Goal: Obtain resource: Obtain resource

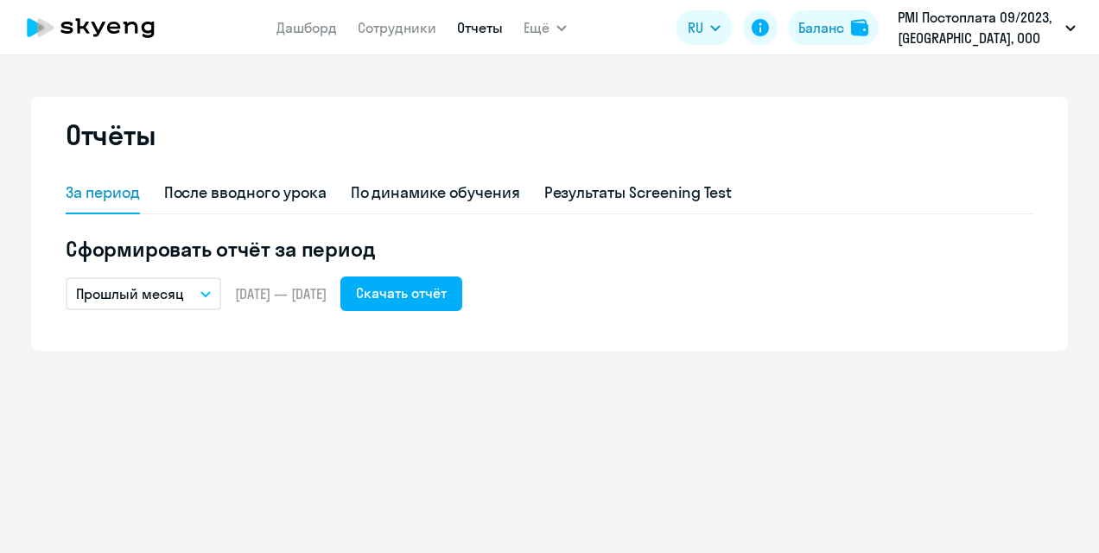
click at [792, 116] on div "Отчёты За период После вводного урока По динамике обучения Результаты Screening…" at bounding box center [549, 224] width 1037 height 254
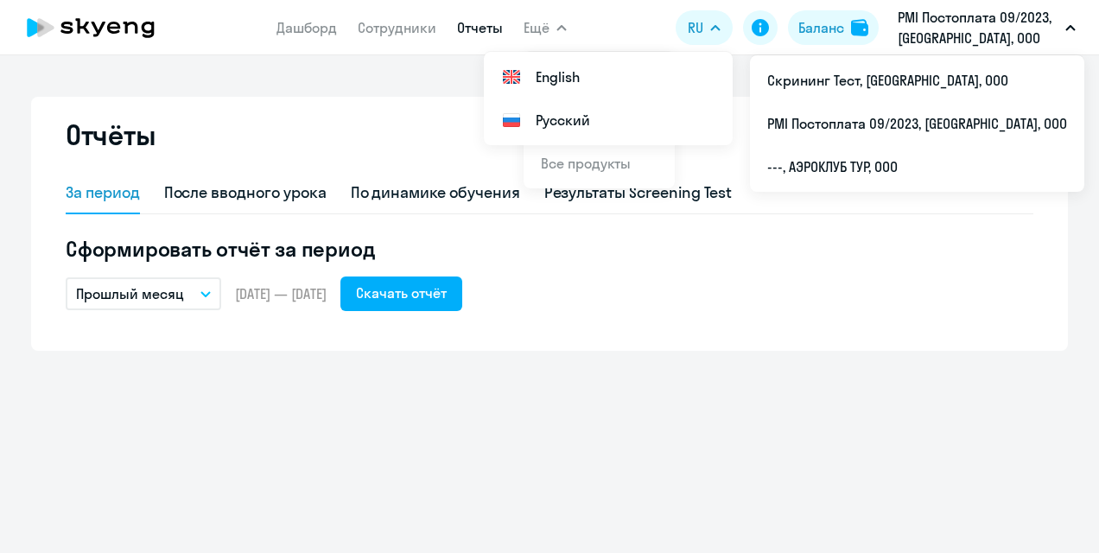
click at [539, 23] on span "Ещё" at bounding box center [537, 27] width 26 height 21
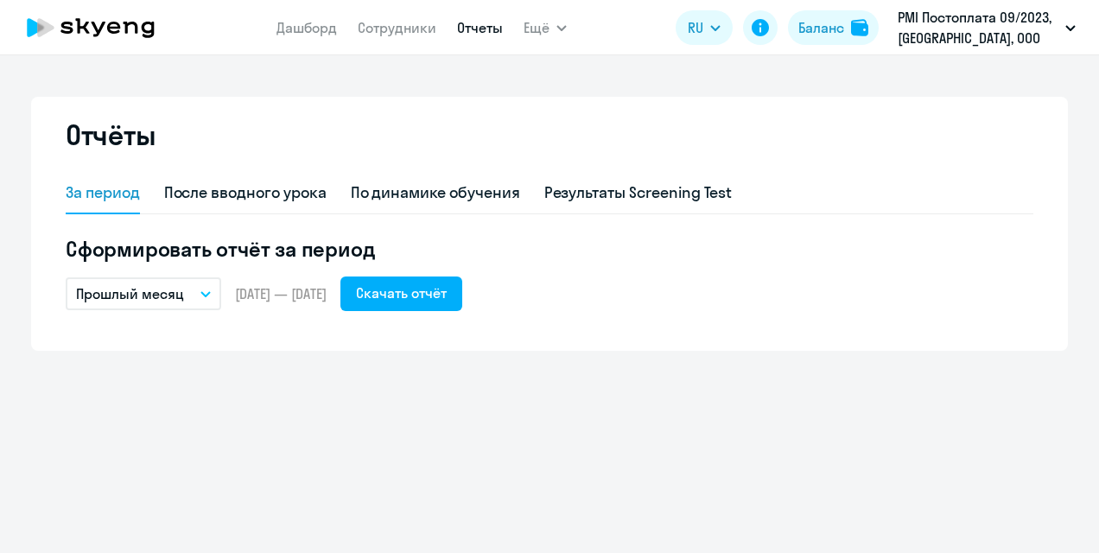
click at [539, 23] on span "Ещё" at bounding box center [537, 27] width 26 height 21
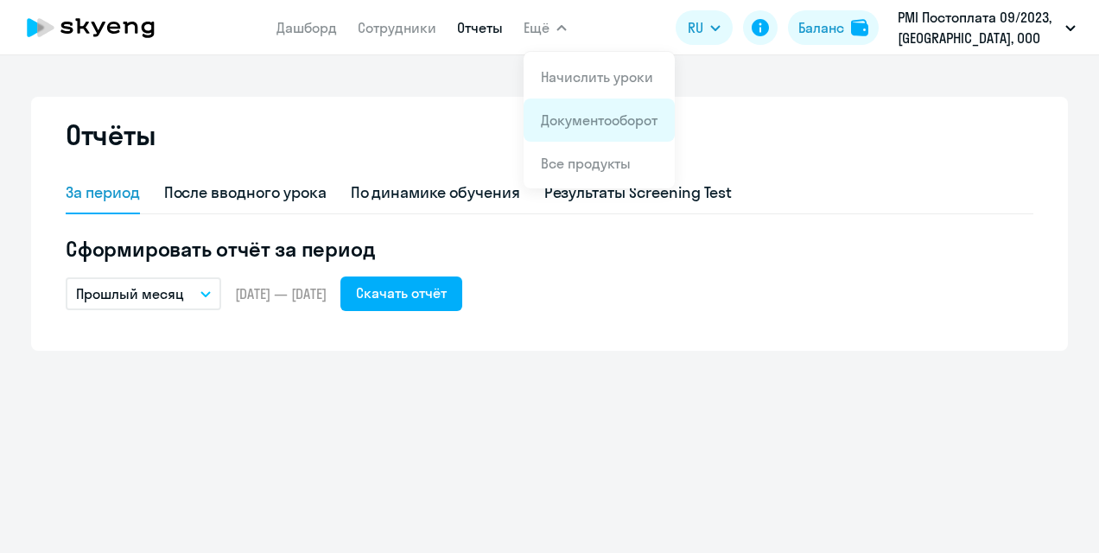
click at [570, 107] on li "Документооборот" at bounding box center [599, 120] width 151 height 43
click at [552, 120] on link "Документооборот" at bounding box center [599, 119] width 117 height 17
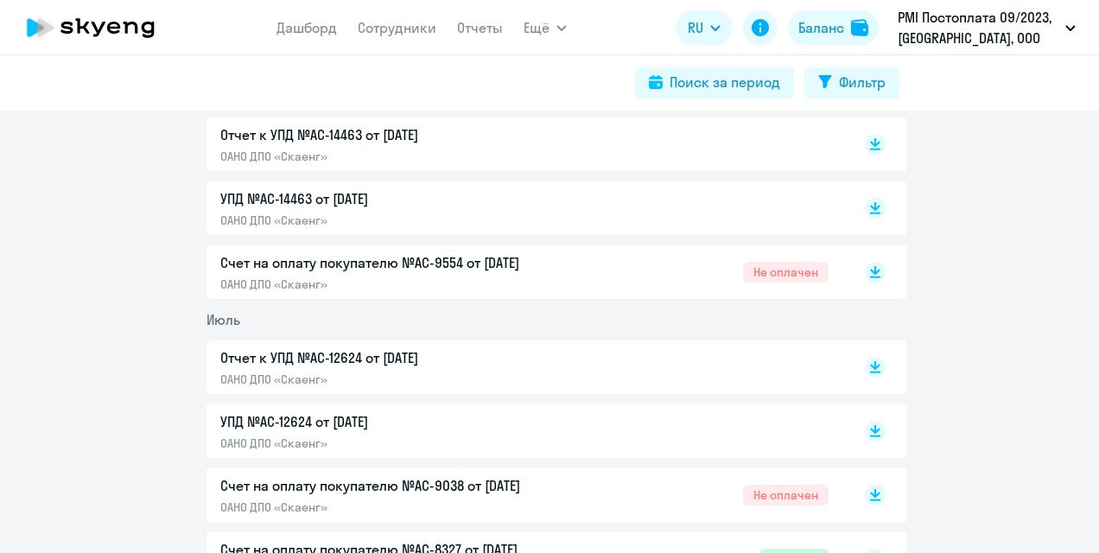
scroll to position [487, 0]
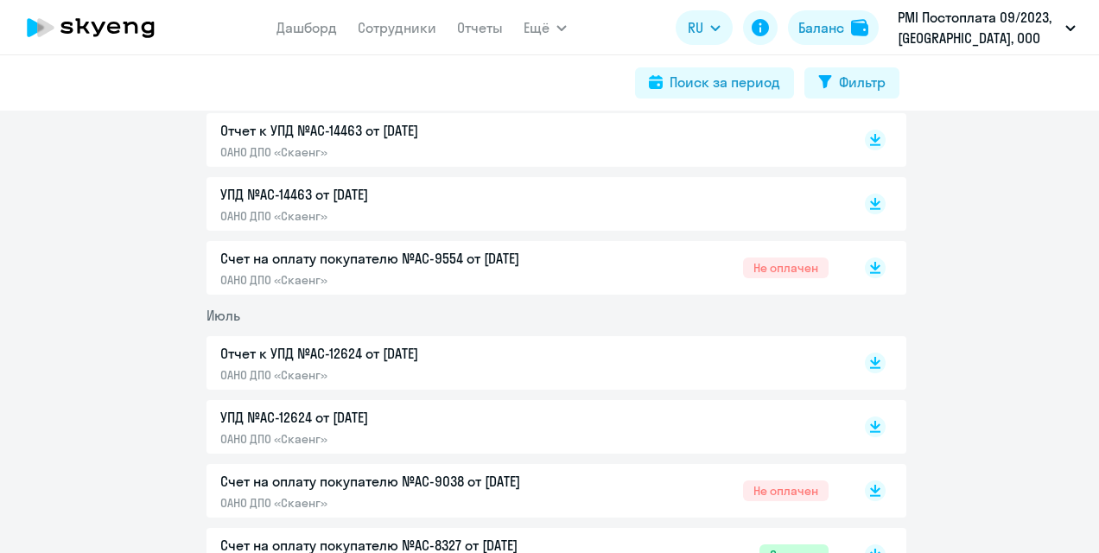
click at [373, 344] on p "Отчет к УПД №AC-12624 от [DATE]" at bounding box center [401, 353] width 363 height 21
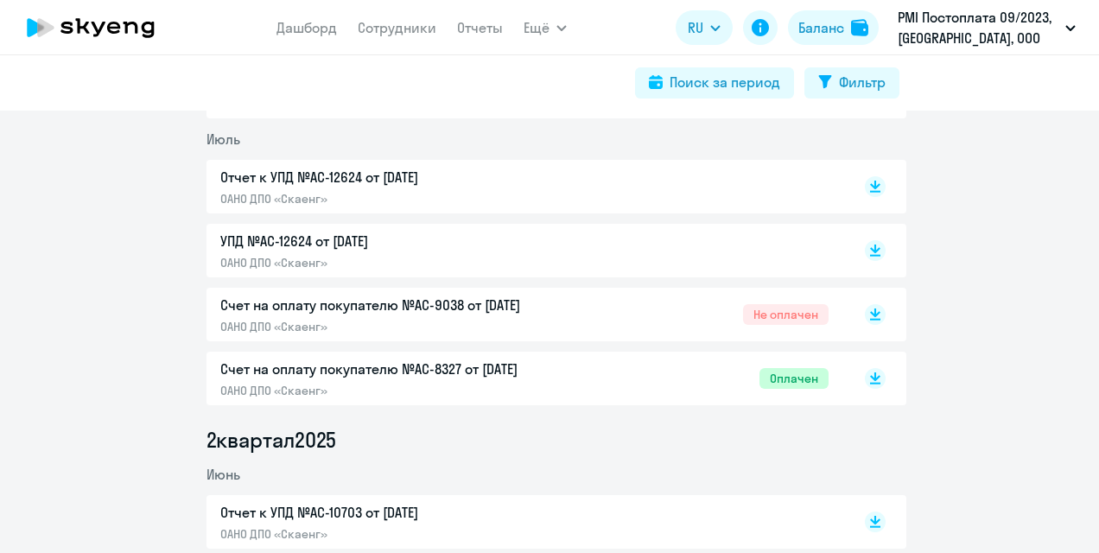
scroll to position [683, 0]
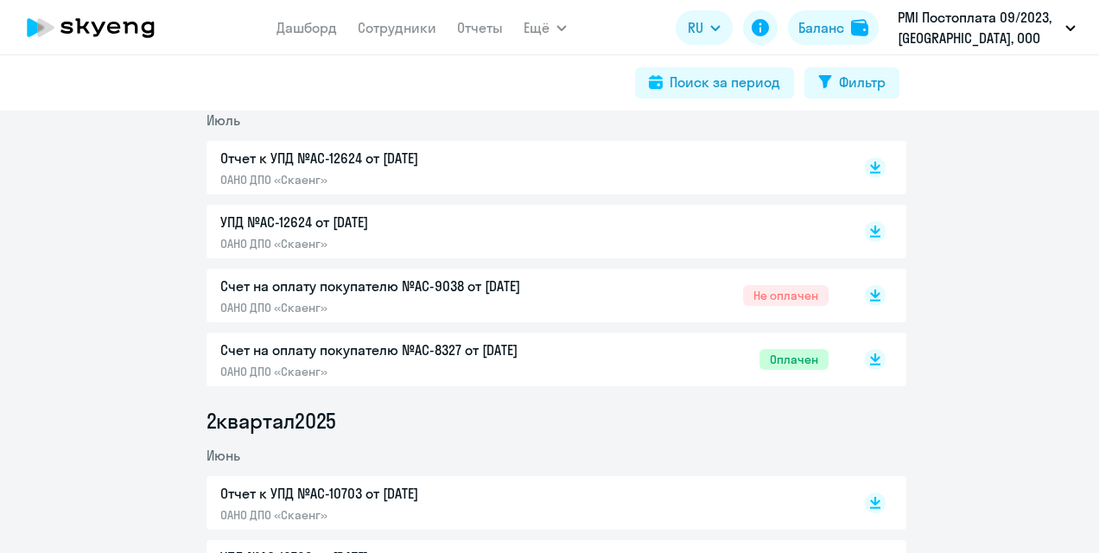
click at [376, 292] on p "Счет на оплату покупателю №AC-9038 от [DATE]" at bounding box center [401, 286] width 363 height 21
click at [347, 213] on p "УПД №AC-12624 от [DATE]" at bounding box center [401, 222] width 363 height 21
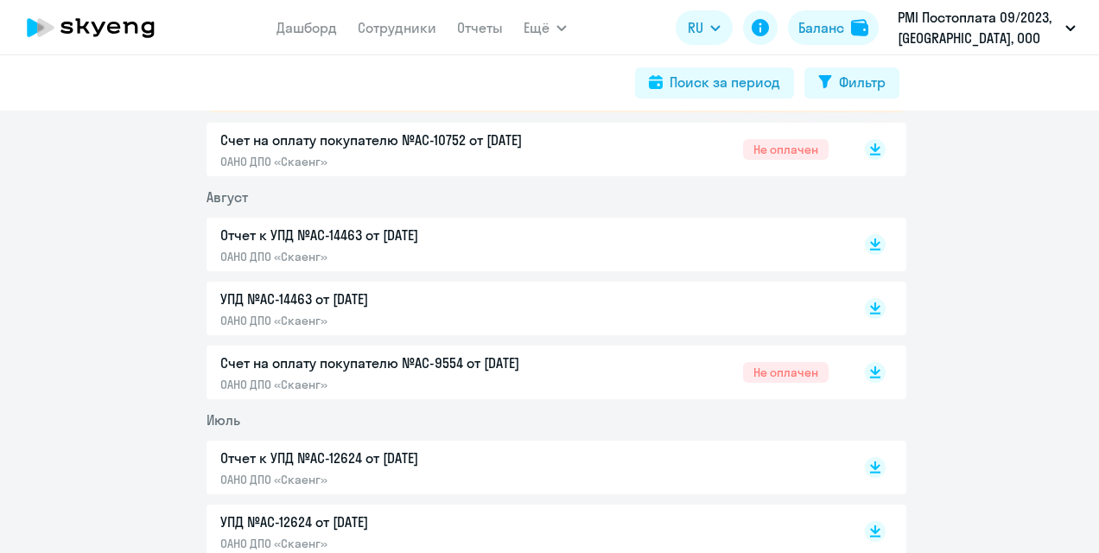
scroll to position [385, 0]
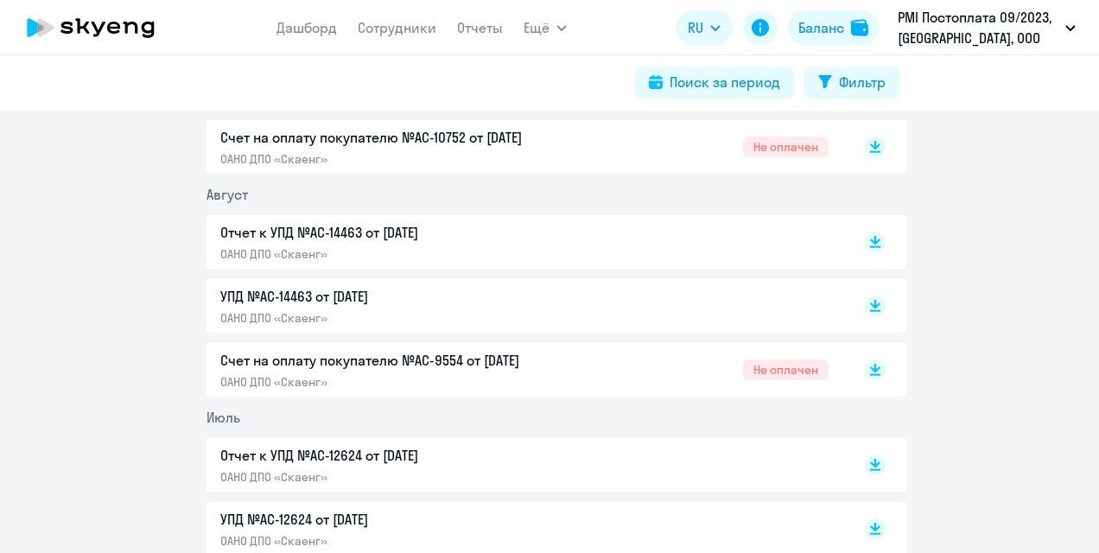
click at [392, 375] on p "ОАНО ДПО «Скаенг»" at bounding box center [401, 382] width 363 height 16
click at [398, 254] on p "ОАНО ДПО «Скаенг»" at bounding box center [401, 254] width 363 height 16
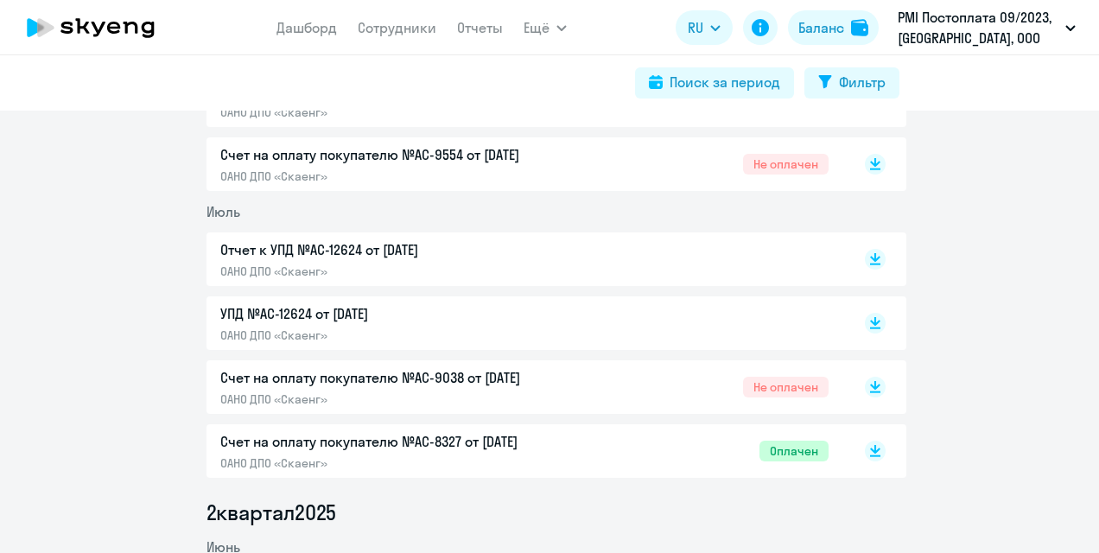
scroll to position [594, 0]
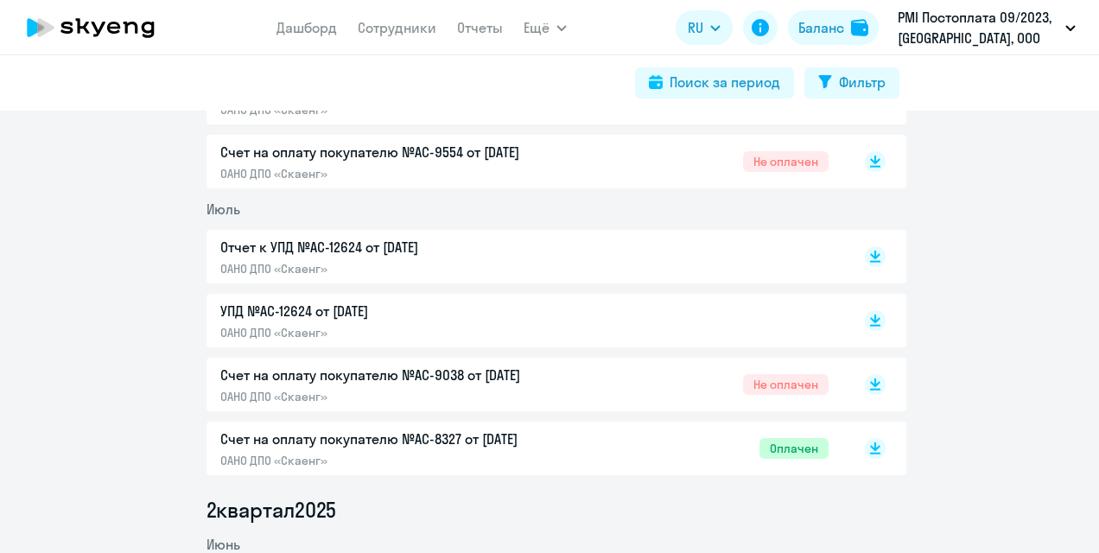
click at [394, 265] on p "ОАНО ДПО «Скаенг»" at bounding box center [401, 269] width 363 height 16
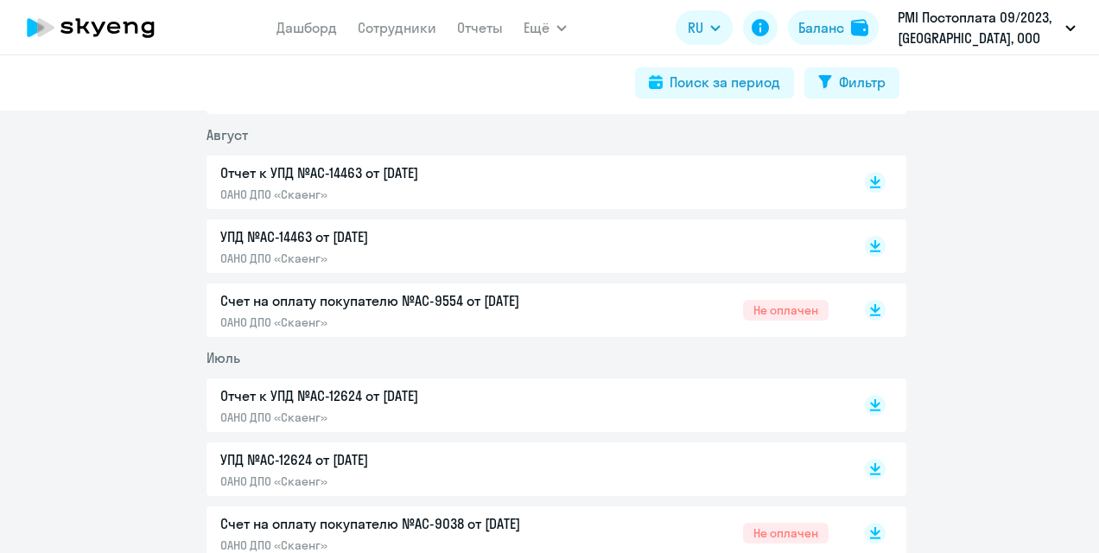
scroll to position [443, 0]
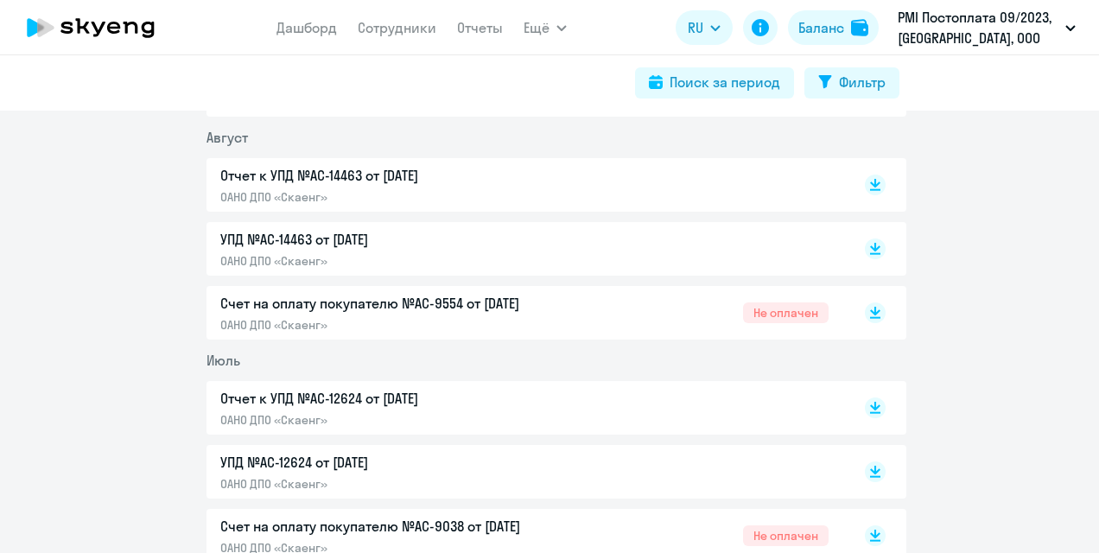
click at [422, 310] on p "Счет на оплату покупателю №AC-9554 от [DATE]" at bounding box center [401, 303] width 363 height 21
click at [377, 391] on p "Отчет к УПД №AC-12624 от [DATE]" at bounding box center [401, 398] width 363 height 21
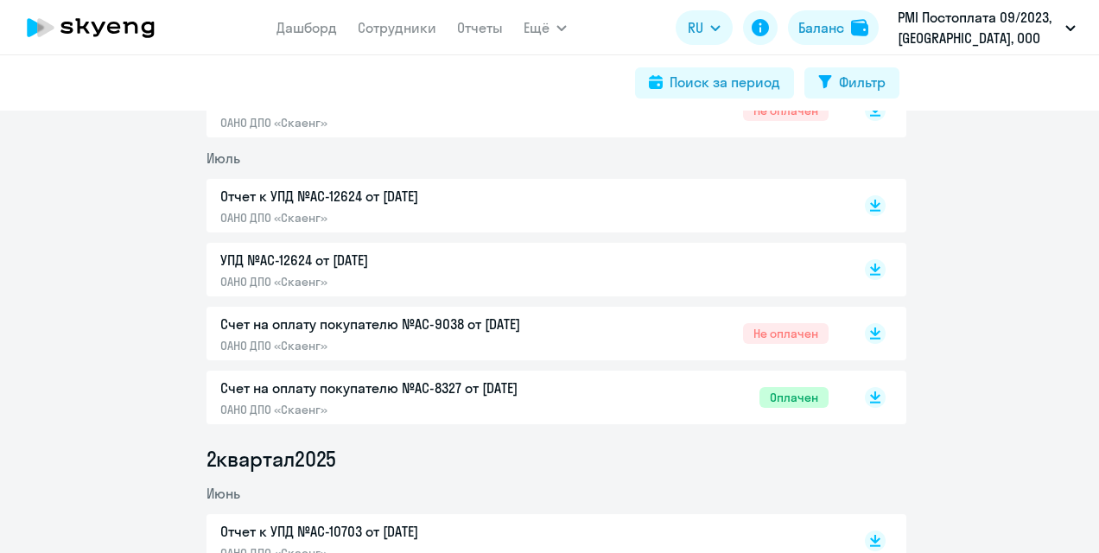
scroll to position [585, 0]
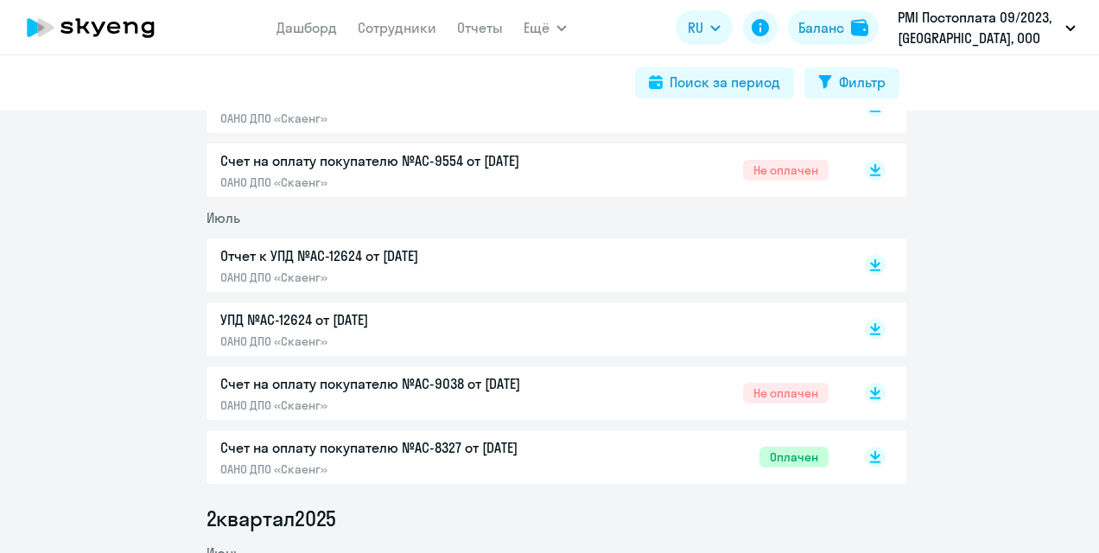
click at [361, 393] on p "Счет на оплату покупателю №AC-9038 от [DATE]" at bounding box center [401, 383] width 363 height 21
click at [513, 460] on div "Счет на оплату покупателю №AC-8327 от 02.07.2025 ОАНО ДПО «Скаенг»" at bounding box center [401, 457] width 363 height 40
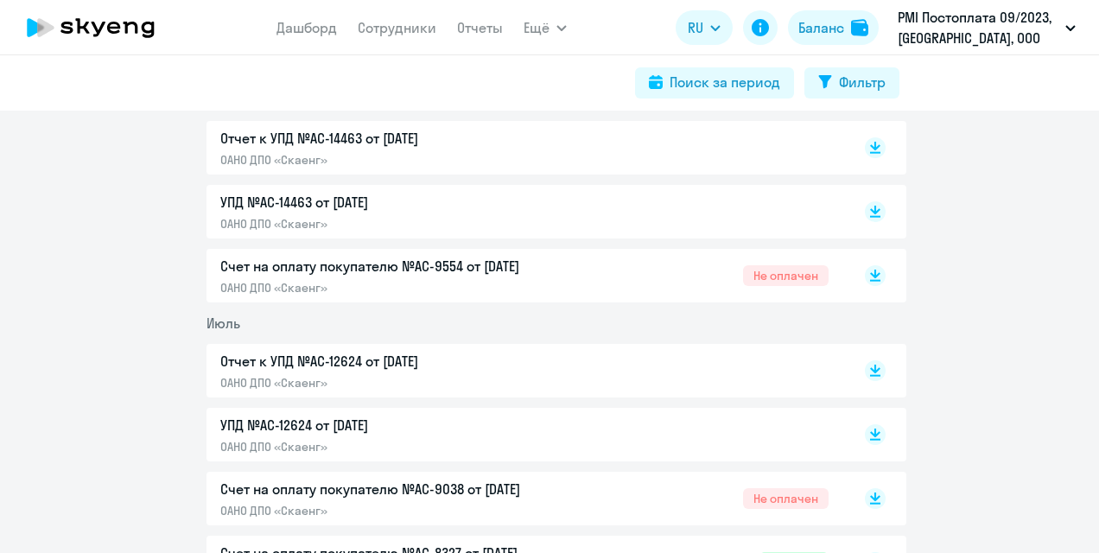
scroll to position [479, 0]
click at [458, 277] on div "Счет на оплату покупателю №AC-9554 от 02.08.2025 ОАНО ДПО «Скаенг»" at bounding box center [401, 277] width 363 height 40
